Goal: Find specific page/section: Find specific page/section

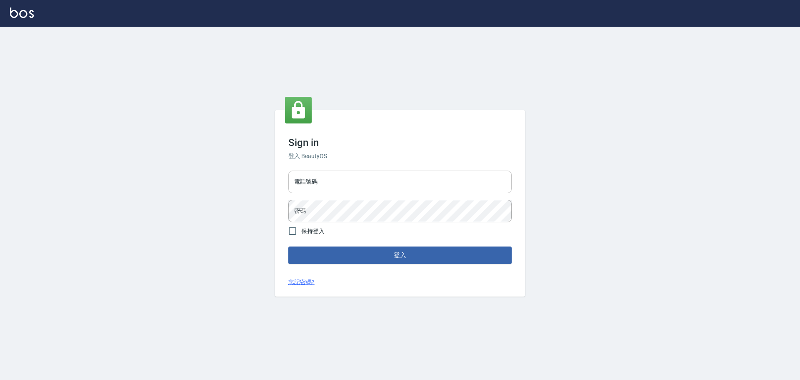
click at [444, 180] on input "電話號碼" at bounding box center [399, 181] width 223 height 22
type input "0922982220"
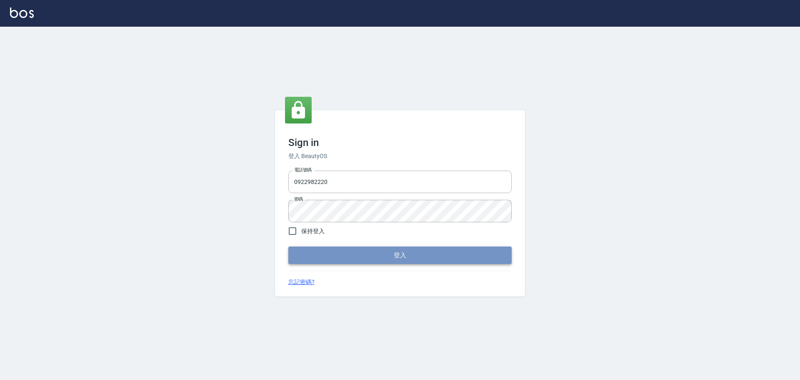
click at [390, 255] on button "登入" at bounding box center [399, 254] width 223 height 17
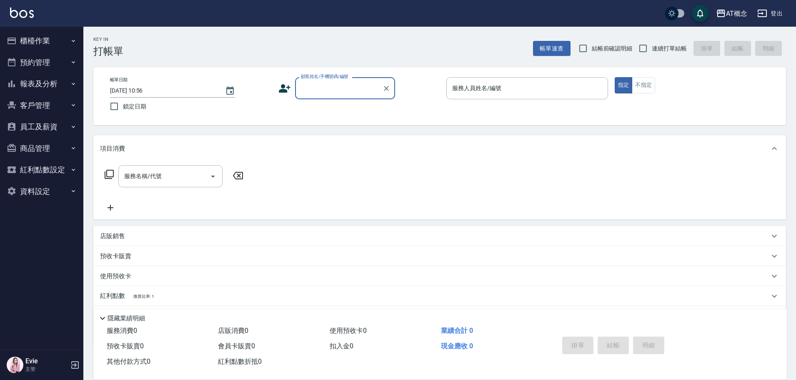
click at [41, 38] on button "櫃檯作業" at bounding box center [41, 41] width 77 height 22
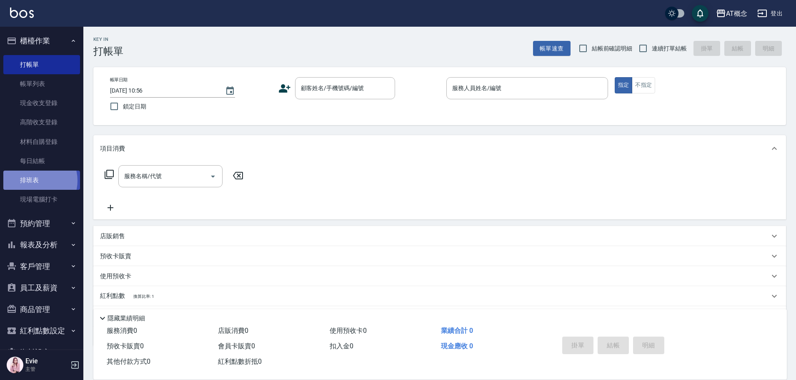
click at [34, 180] on link "排班表" at bounding box center [41, 179] width 77 height 19
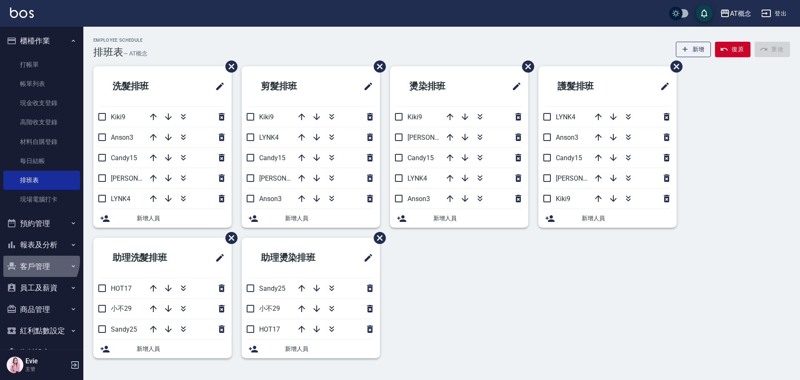
click at [38, 260] on button "客戶管理" at bounding box center [41, 266] width 77 height 22
